Goal: Transaction & Acquisition: Purchase product/service

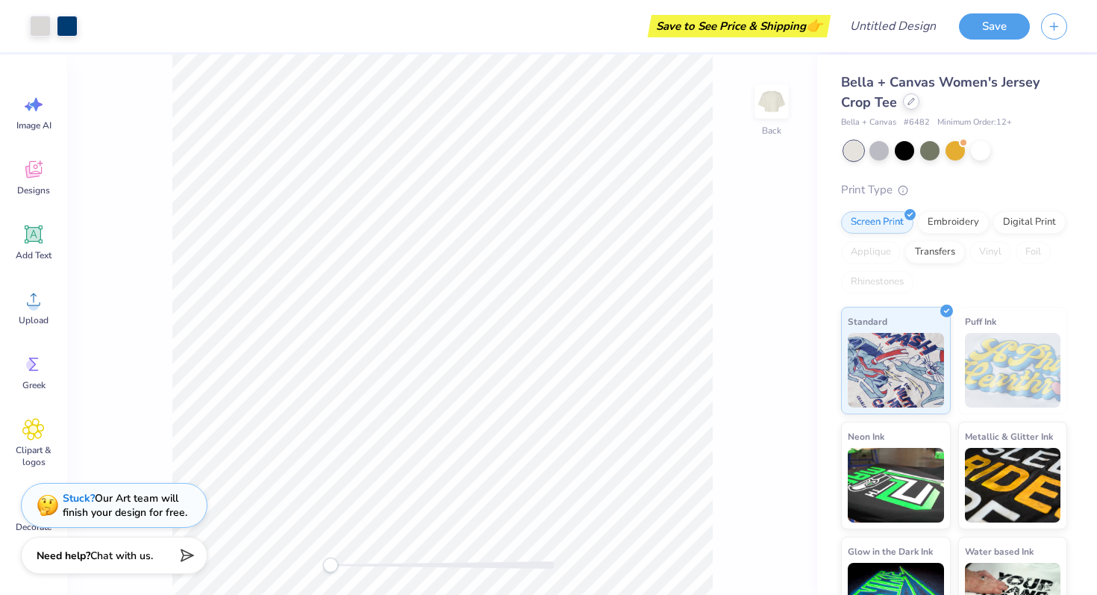
click at [913, 104] on div at bounding box center [911, 101] width 16 height 16
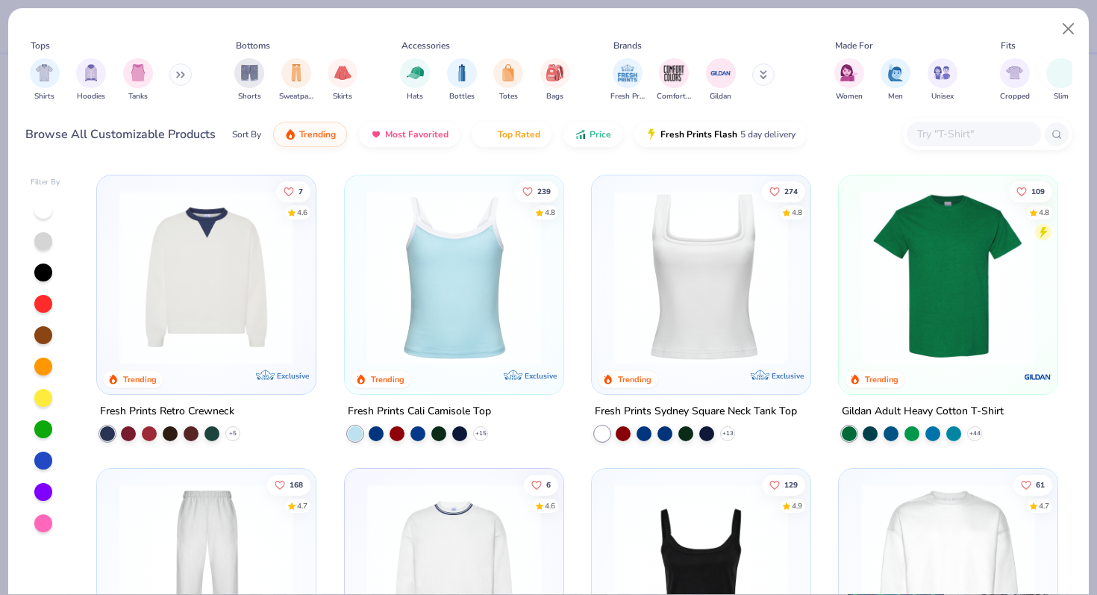
scroll to position [289, 0]
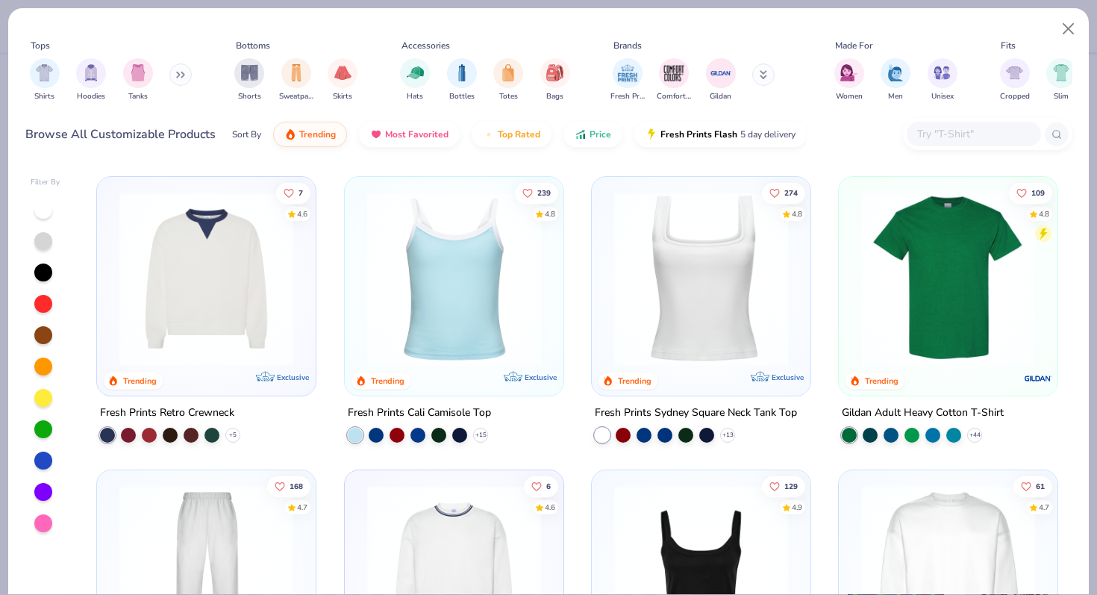
click at [689, 284] on img at bounding box center [701, 279] width 189 height 174
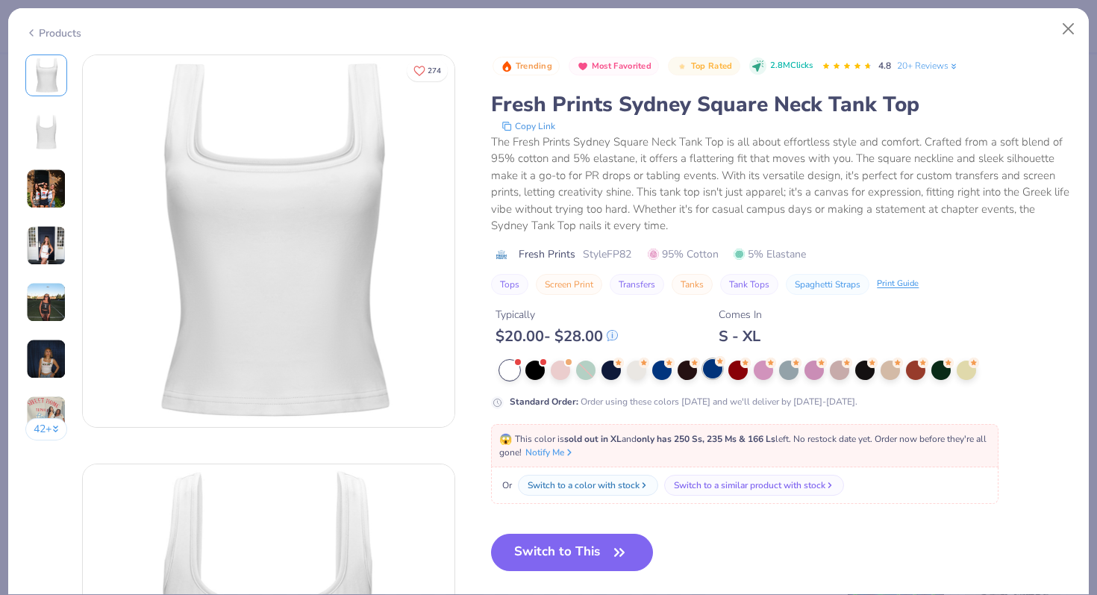
click at [710, 371] on div at bounding box center [712, 368] width 19 height 19
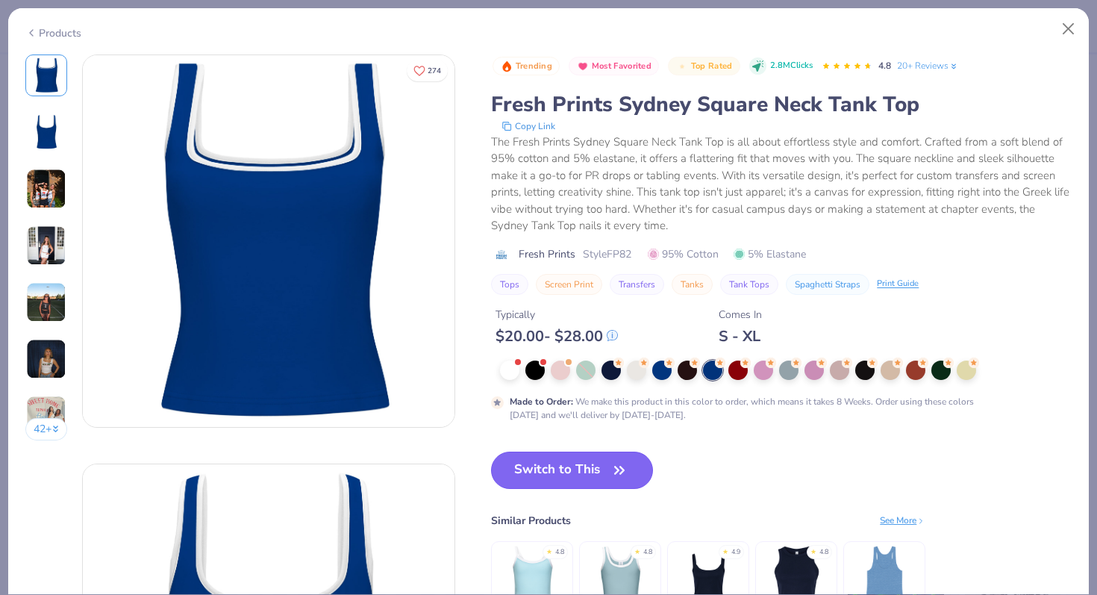
click at [614, 467] on icon "button" at bounding box center [619, 470] width 21 height 21
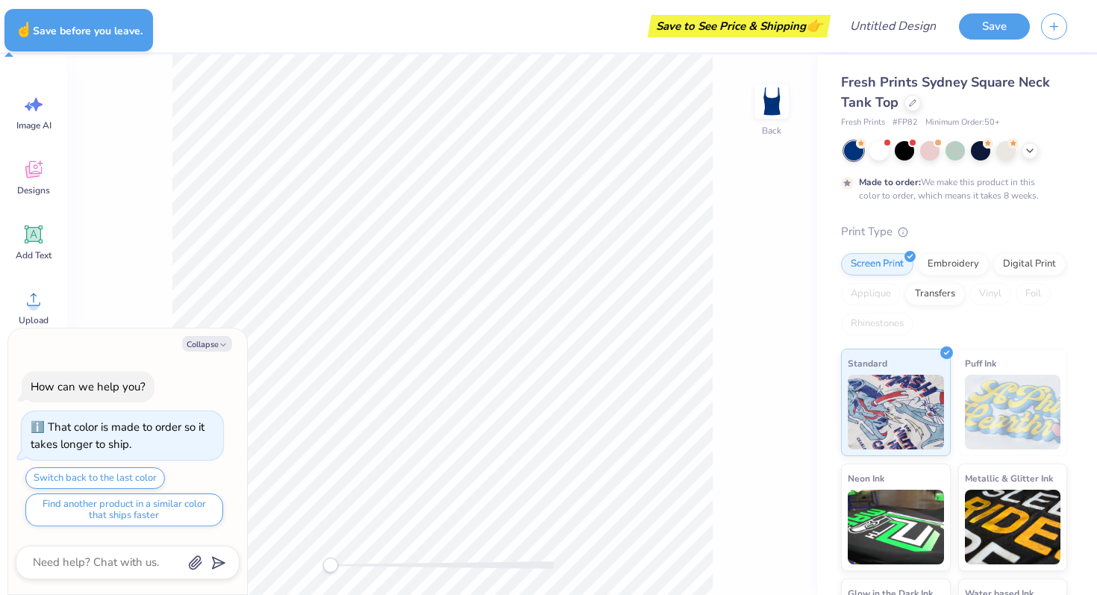
type textarea "x"
